Goal: Information Seeking & Learning: Learn about a topic

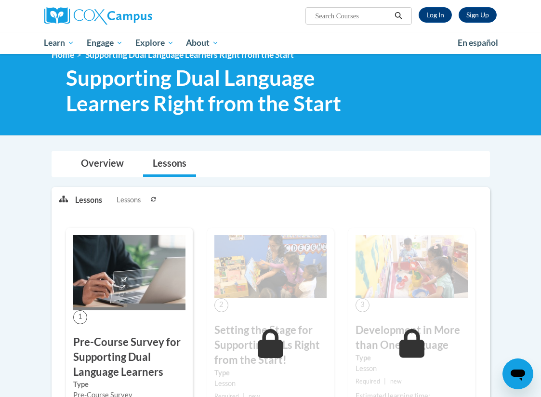
scroll to position [23, 0]
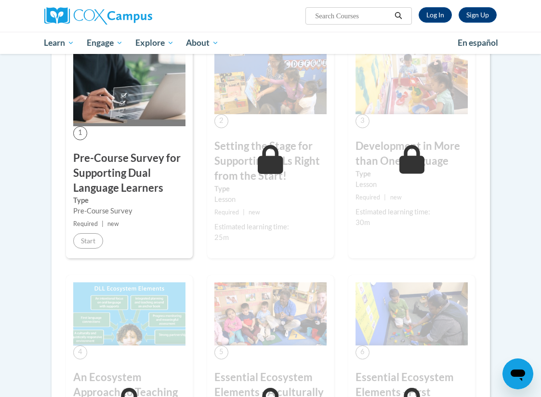
scroll to position [233, 0]
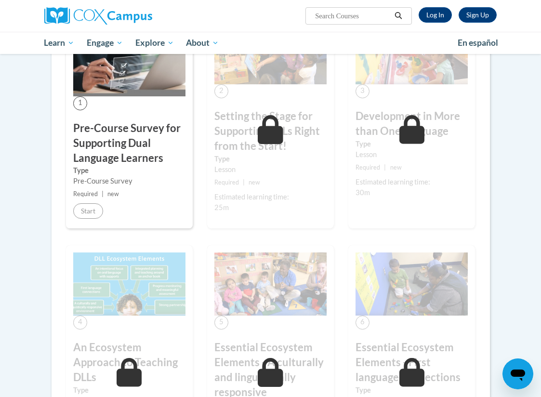
click at [147, 125] on h3 "Pre-Course Survey for Supporting Dual Language Learners" at bounding box center [129, 143] width 112 height 44
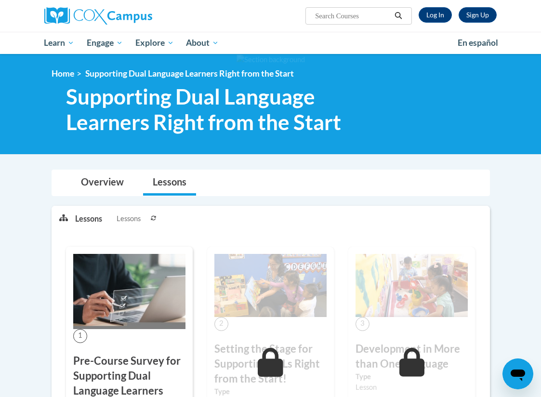
scroll to position [0, 0]
click at [435, 13] on link "Log In" at bounding box center [435, 14] width 33 height 15
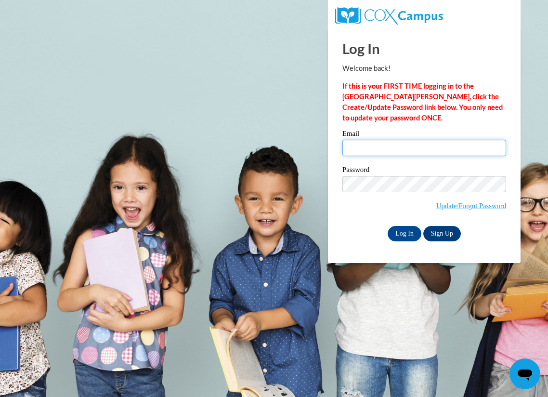
type input "natalie.schwartz8@gmail.com"
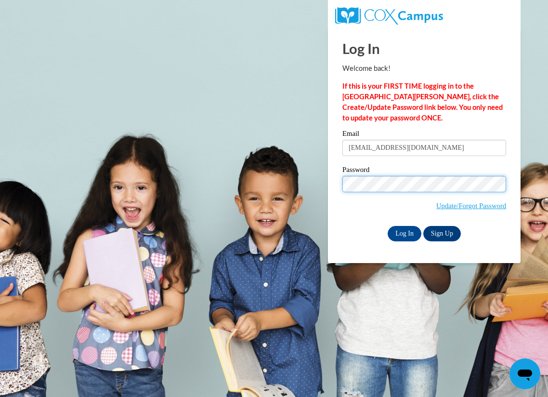
click at [404, 232] on input "Log In" at bounding box center [405, 233] width 34 height 15
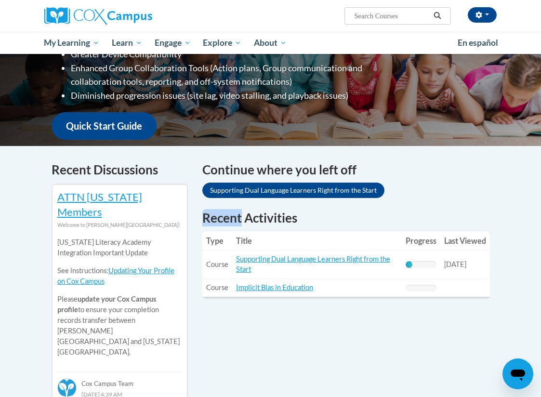
scroll to position [204, 0]
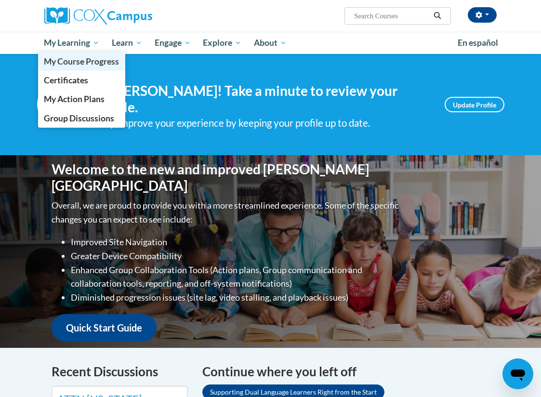
click at [74, 64] on span "My Course Progress" at bounding box center [81, 61] width 75 height 10
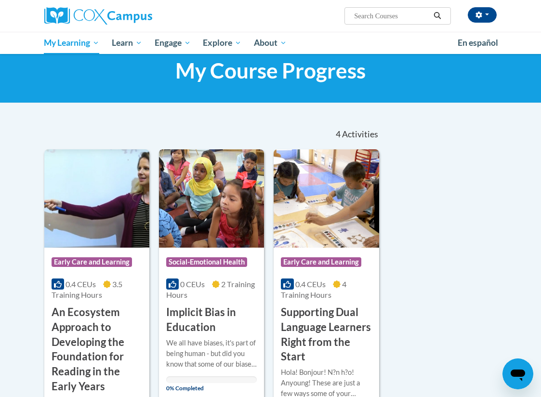
scroll to position [17, 0]
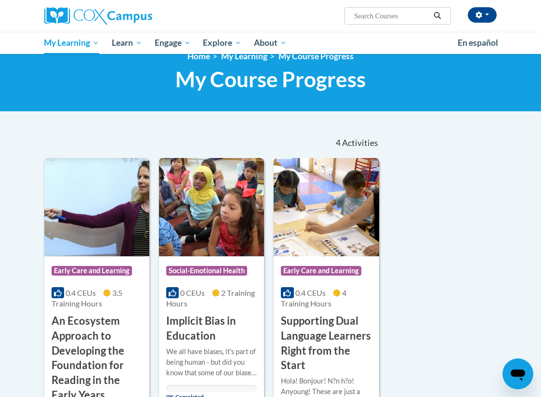
click at [318, 231] on img at bounding box center [326, 207] width 105 height 98
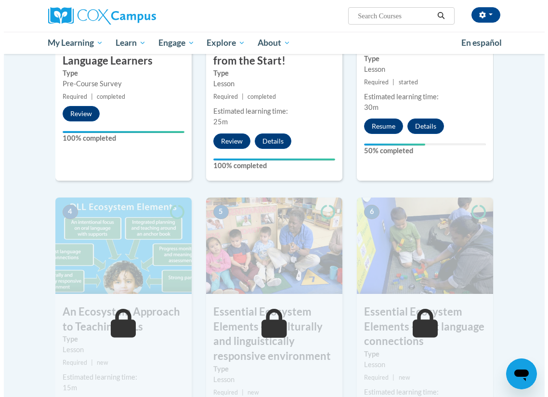
scroll to position [347, 0]
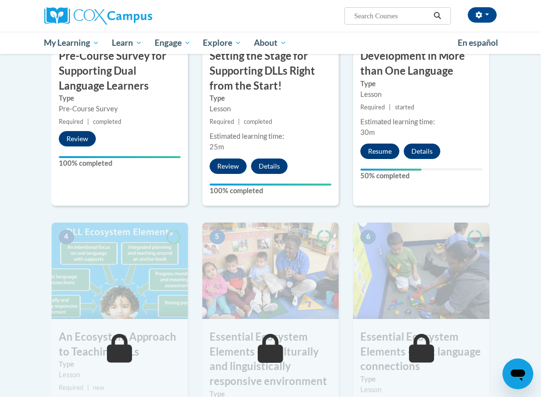
click at [379, 154] on button "Resume" at bounding box center [379, 151] width 39 height 15
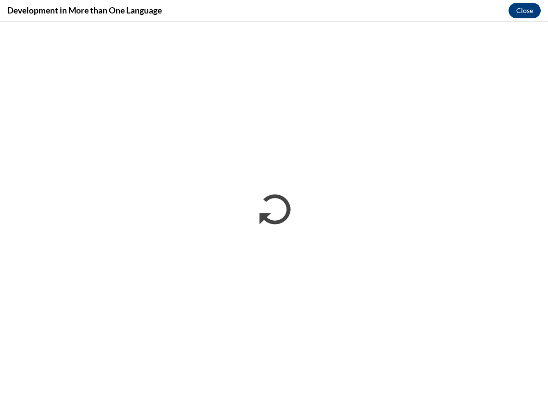
scroll to position [0, 0]
